Goal: Find specific page/section: Find specific page/section

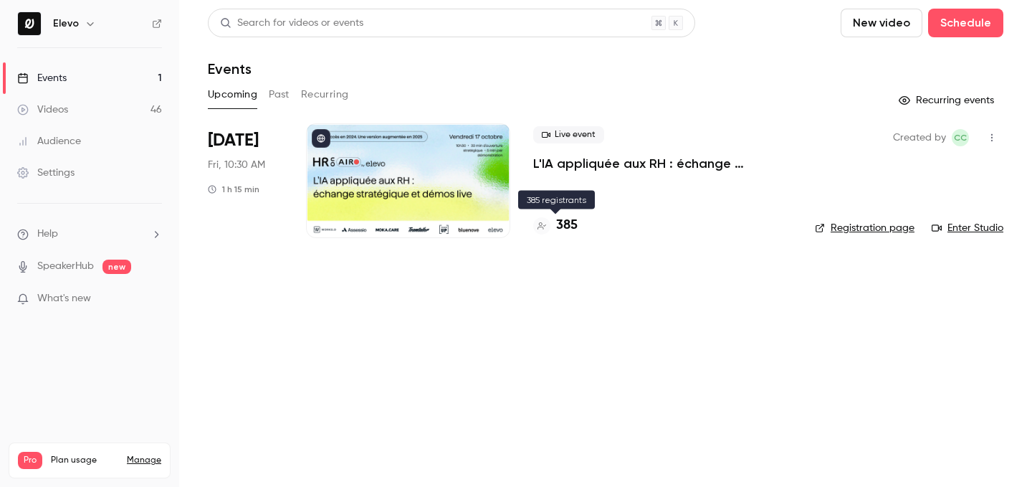
click at [571, 229] on h4 "385" at bounding box center [567, 225] width 22 height 19
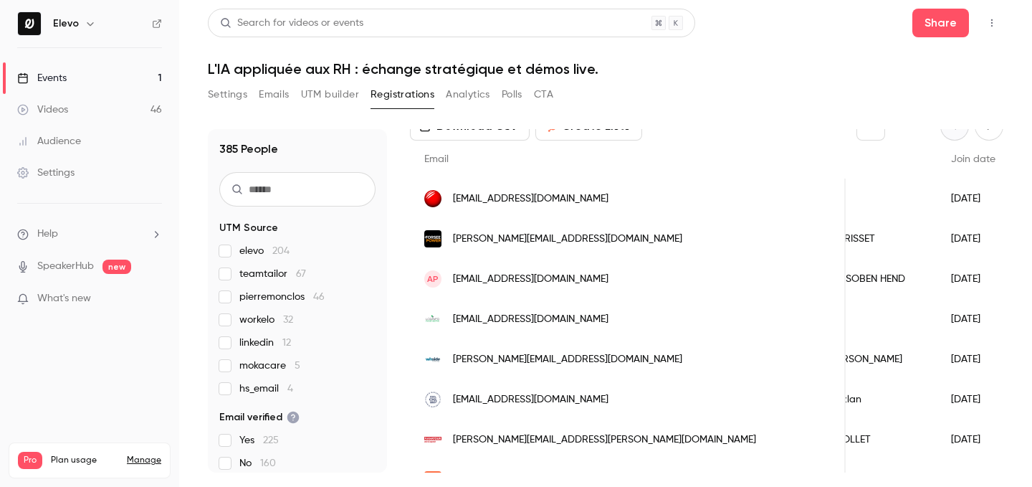
scroll to position [130, 0]
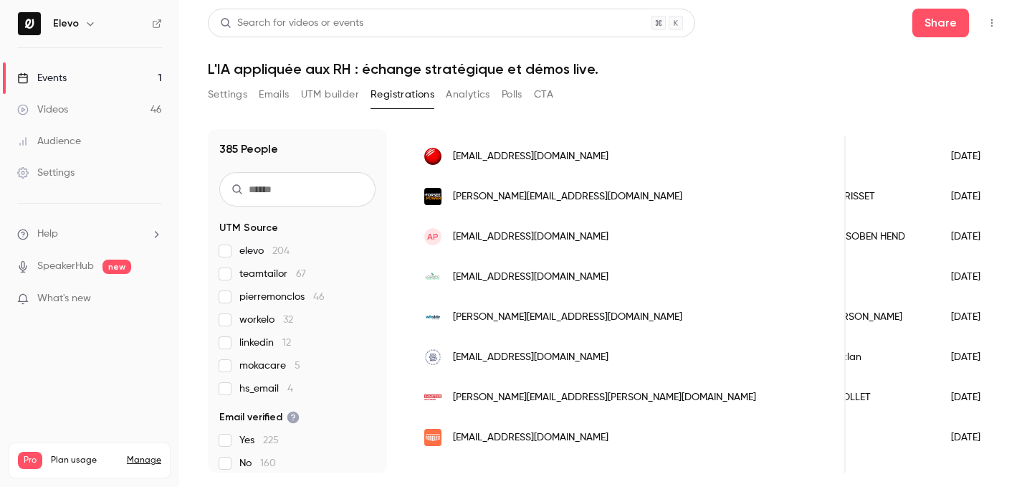
click at [138, 79] on link "Events 1" at bounding box center [89, 78] width 179 height 32
